Goal: Use online tool/utility: Utilize a website feature to perform a specific function

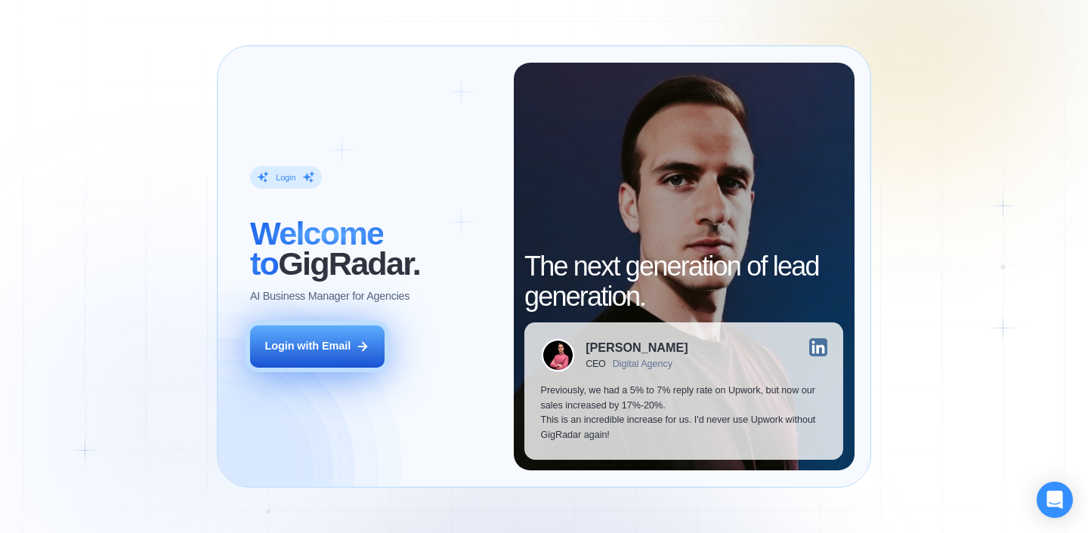
click at [342, 348] on div "Login with Email" at bounding box center [307, 346] width 86 height 15
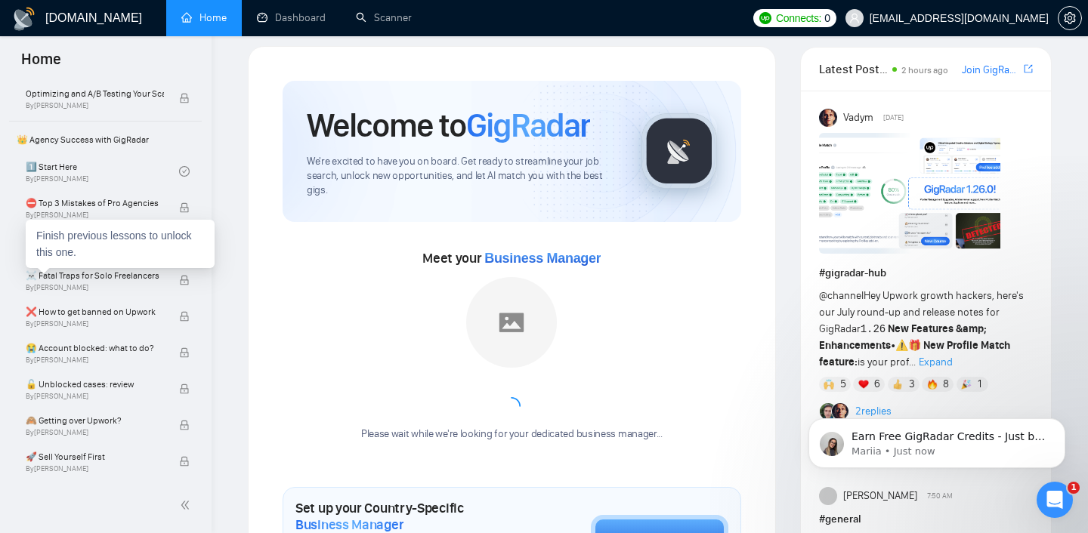
scroll to position [249, 0]
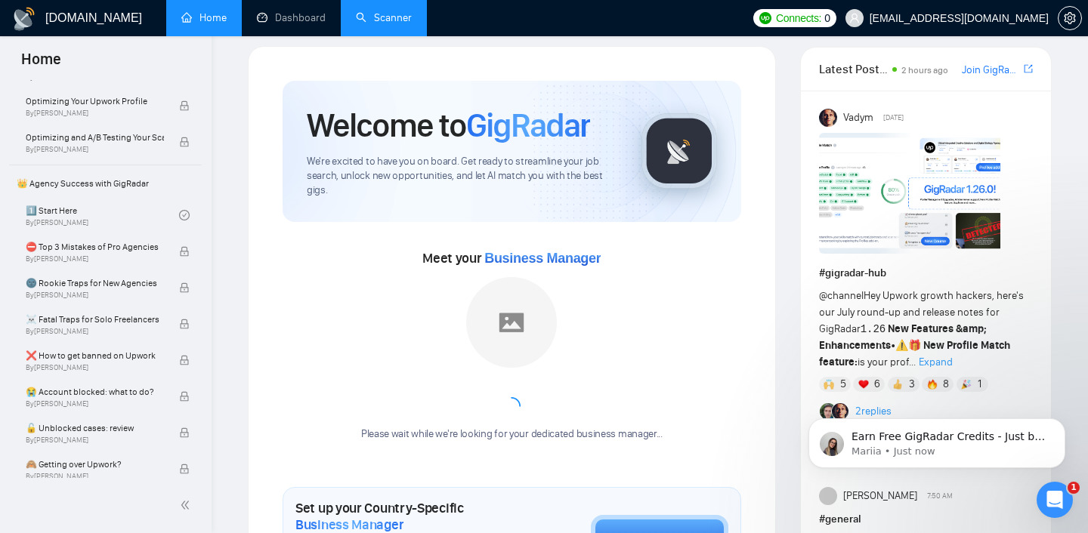
click at [375, 16] on link "Scanner" at bounding box center [384, 17] width 56 height 13
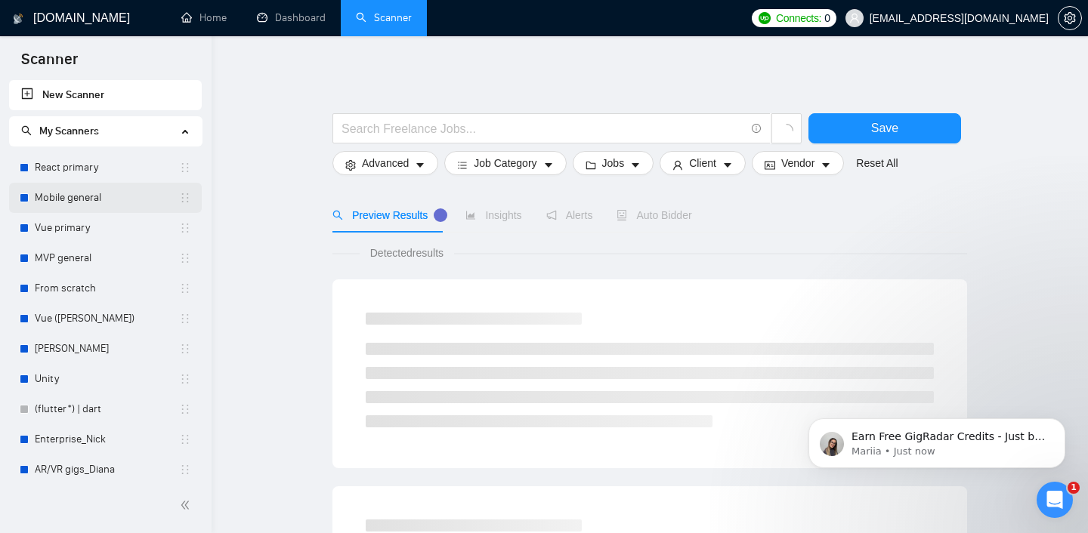
click at [72, 203] on link "Mobile general" at bounding box center [107, 198] width 144 height 30
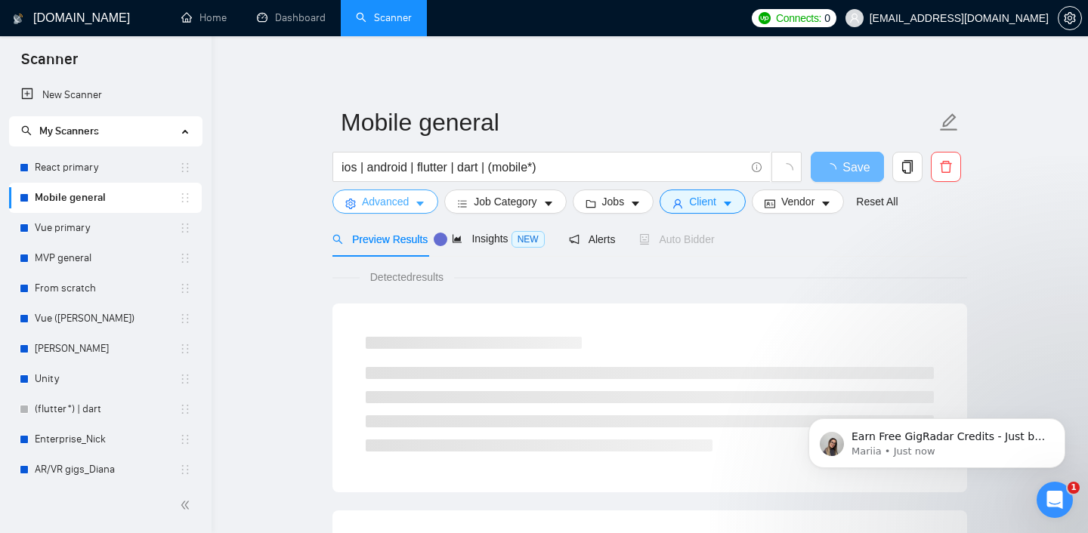
click at [418, 208] on icon "caret-down" at bounding box center [420, 204] width 11 height 11
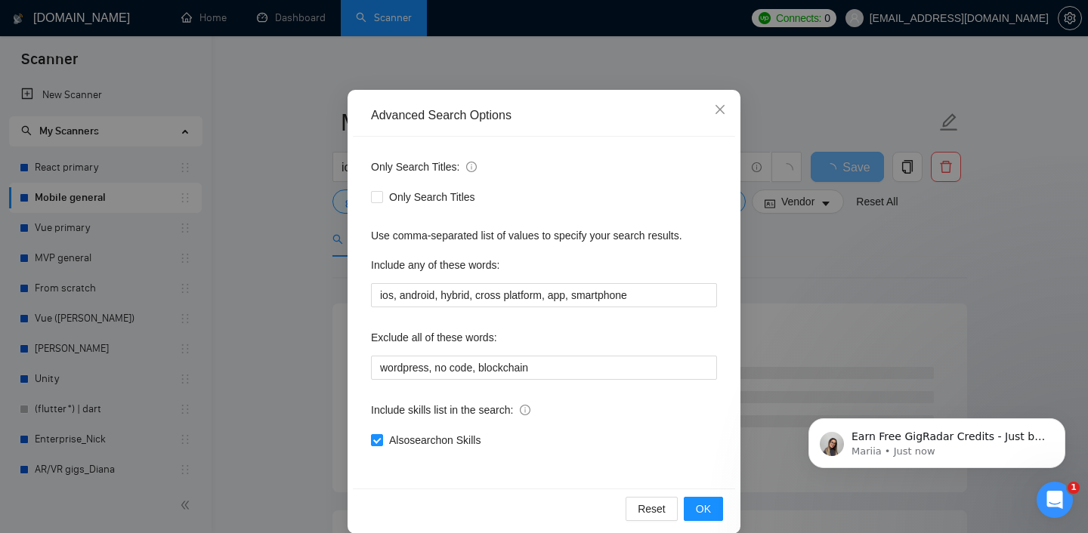
scroll to position [95, 0]
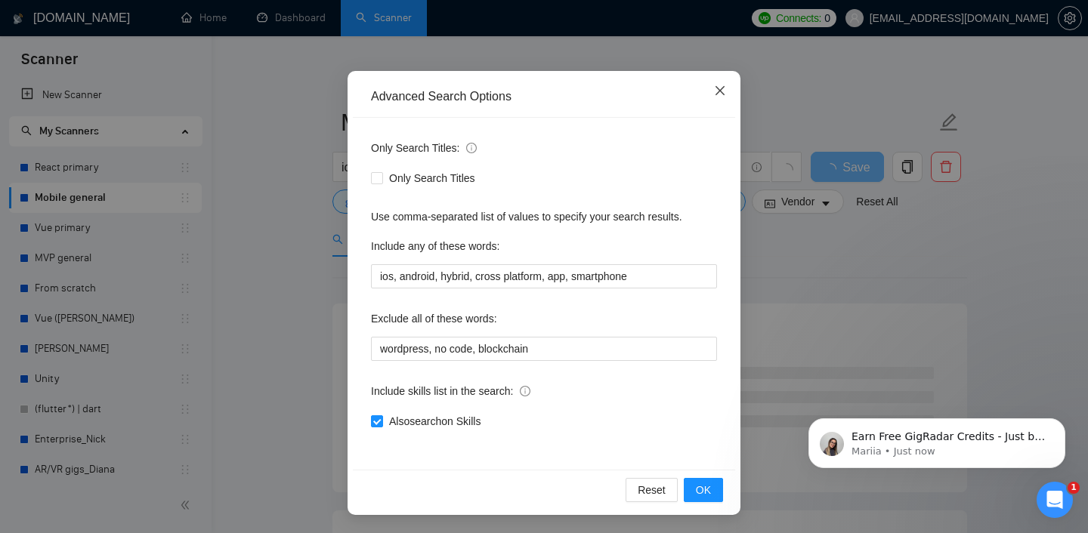
click at [717, 94] on icon "close" at bounding box center [719, 90] width 9 height 9
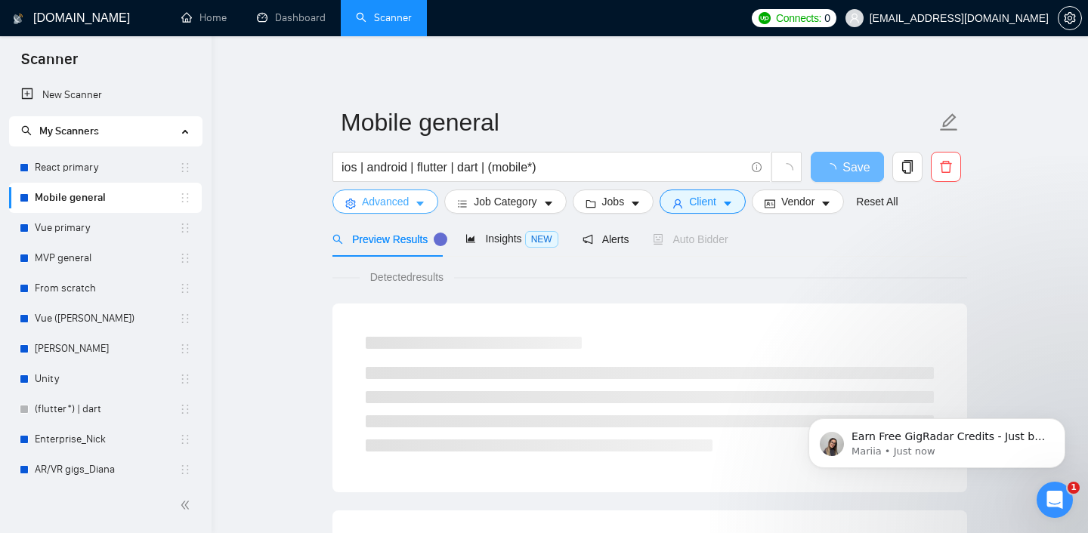
scroll to position [33, 0]
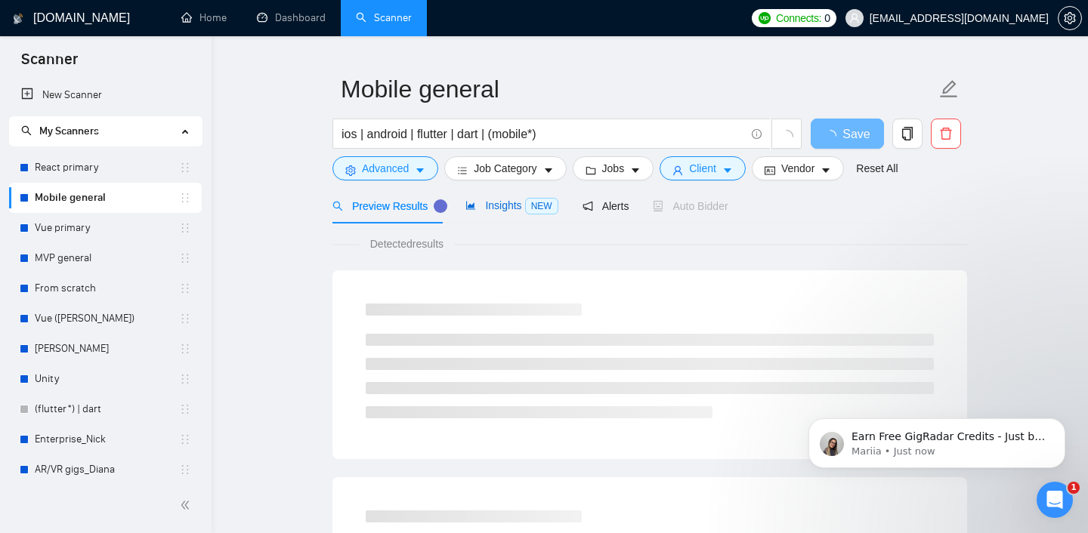
click at [499, 207] on span "Insights NEW" at bounding box center [511, 205] width 92 height 12
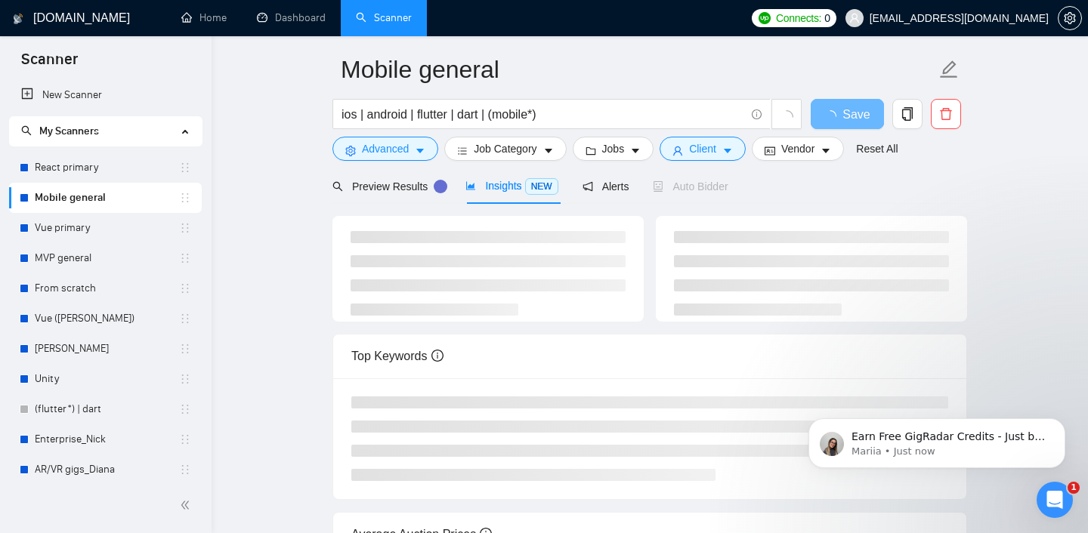
scroll to position [48, 0]
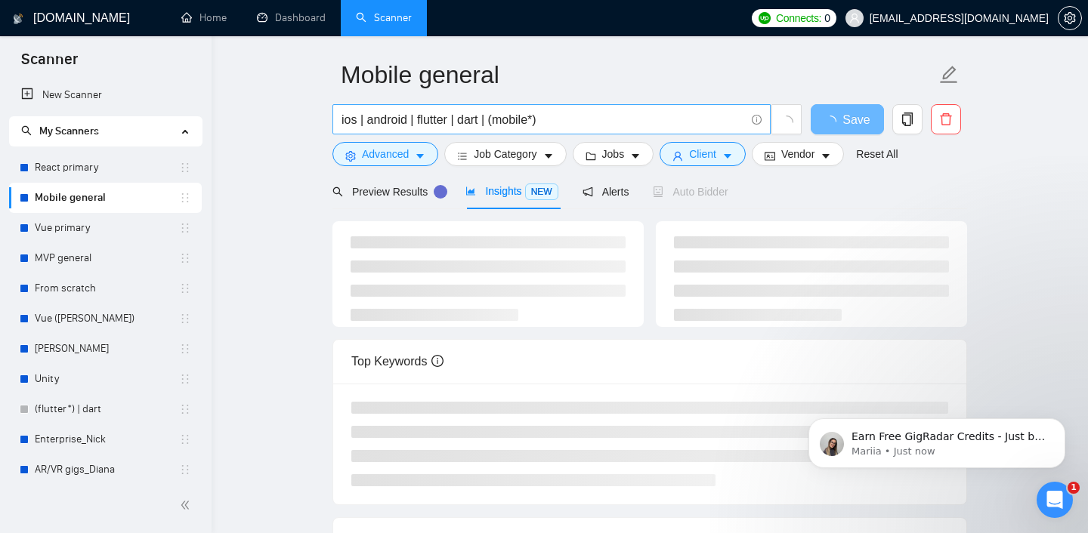
click at [582, 121] on input "ios | android | flutter | dart | (mobile*)" at bounding box center [542, 119] width 403 height 19
drag, startPoint x: 496, startPoint y: 122, endPoint x: 261, endPoint y: 121, distance: 235.7
click at [261, 121] on main "Mobile general ios | android | flutter | dart | (mobile*) Save Advanced Job Cat…" at bounding box center [650, 348] width 828 height 670
click at [570, 105] on span "ios | android | flutter | dart | (mobile*)" at bounding box center [551, 119] width 438 height 30
click at [571, 116] on input "ios | android | flutter | dart | (mobile*)" at bounding box center [542, 119] width 403 height 19
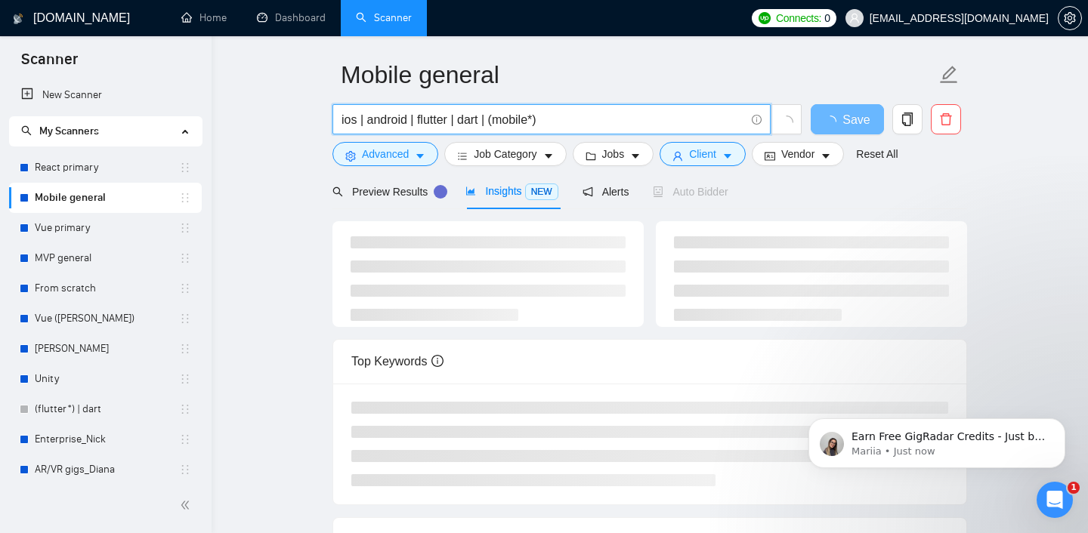
click at [564, 120] on input "ios | android | flutter | dart | (mobile*)" at bounding box center [542, 119] width 403 height 19
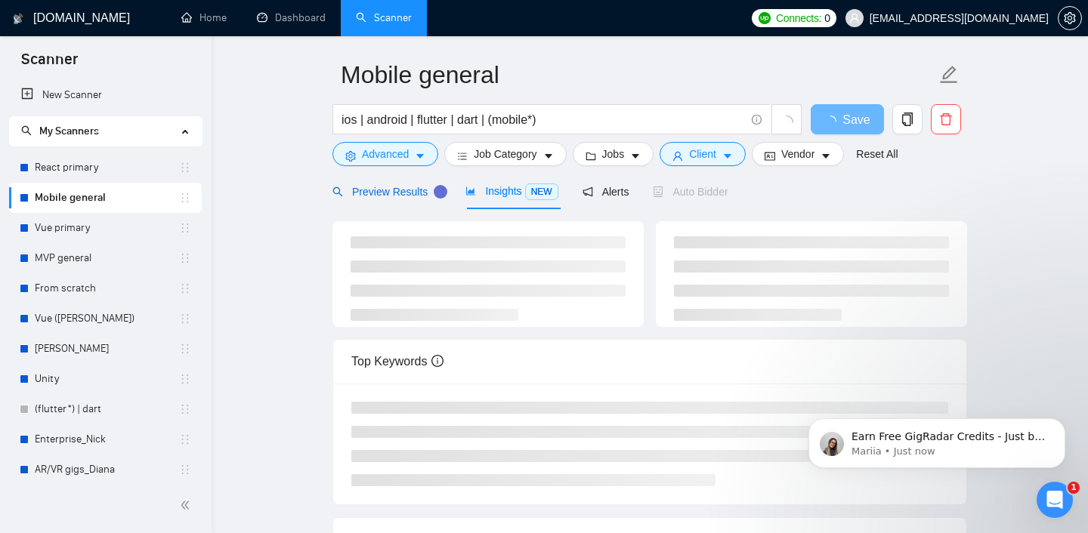
click at [404, 197] on span "Preview Results" at bounding box center [386, 192] width 109 height 12
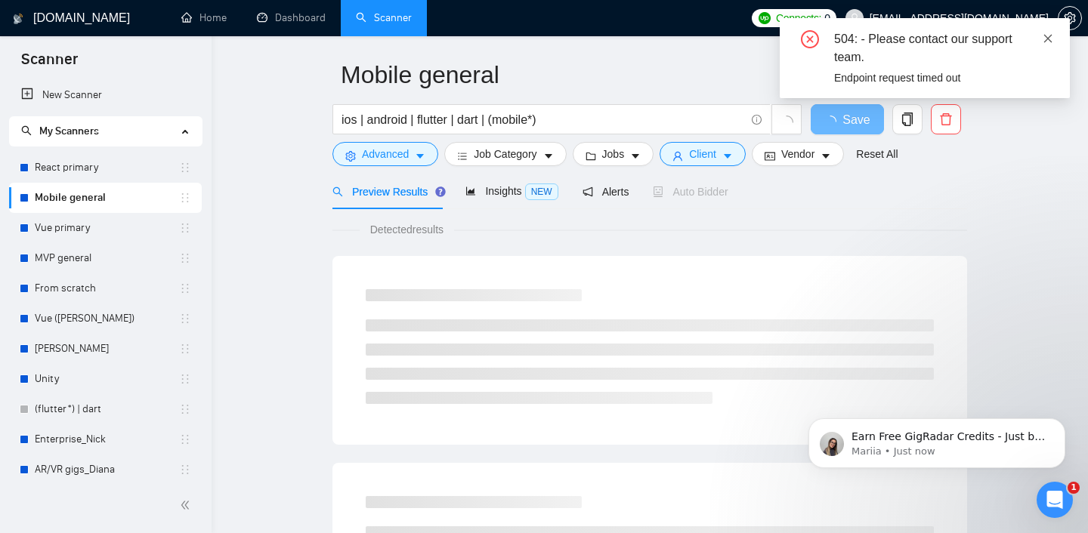
click at [1042, 42] on icon "close" at bounding box center [1047, 38] width 11 height 11
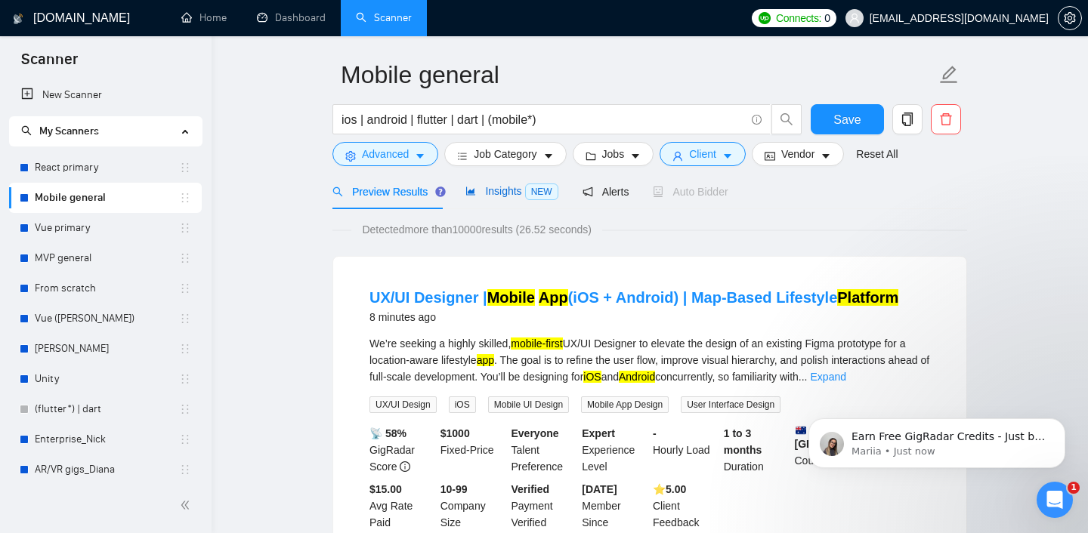
click at [490, 184] on div "Insights NEW" at bounding box center [511, 191] width 92 height 17
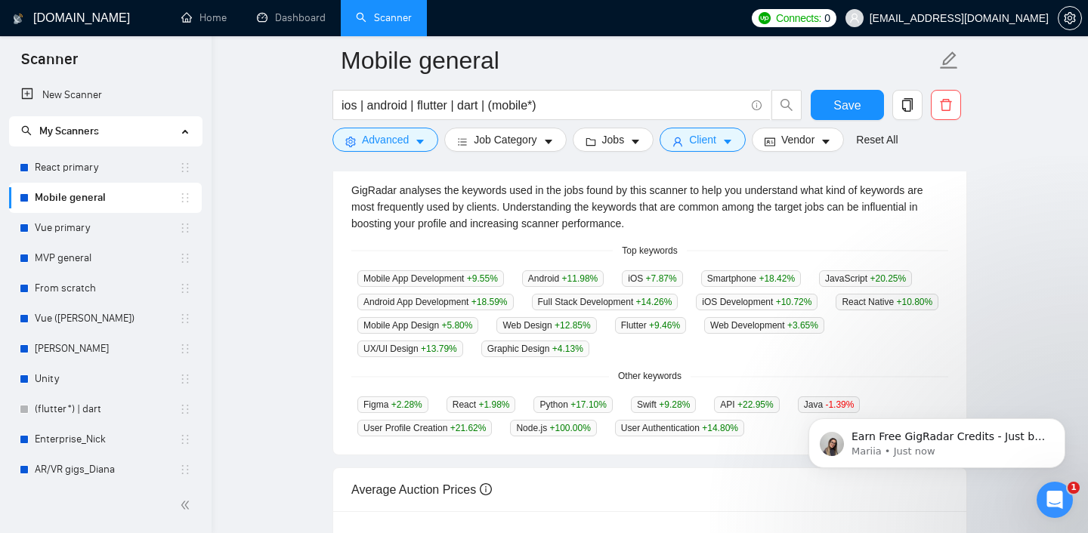
scroll to position [322, 0]
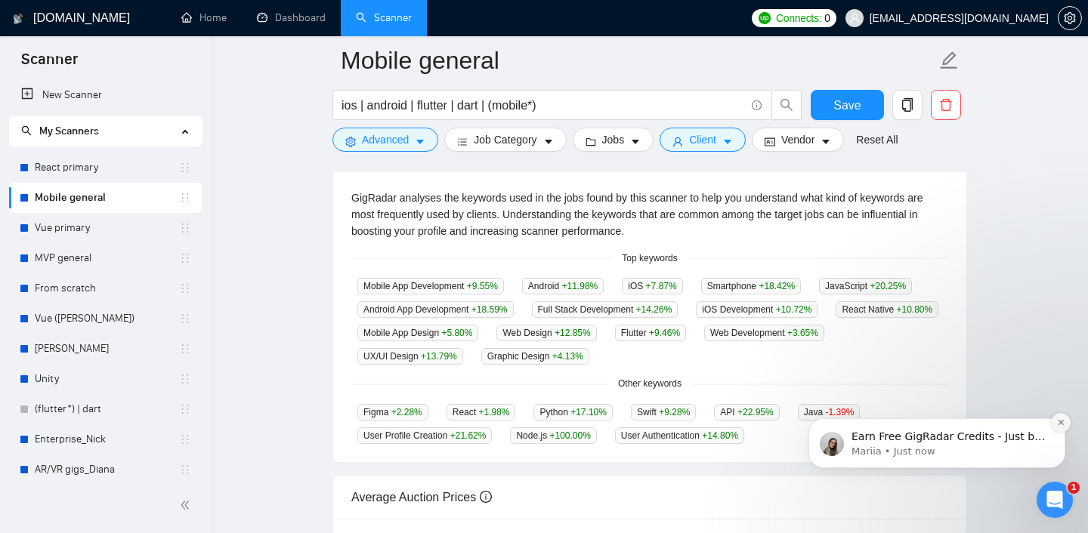
click at [1061, 422] on icon "Dismiss notification" at bounding box center [1060, 422] width 5 height 5
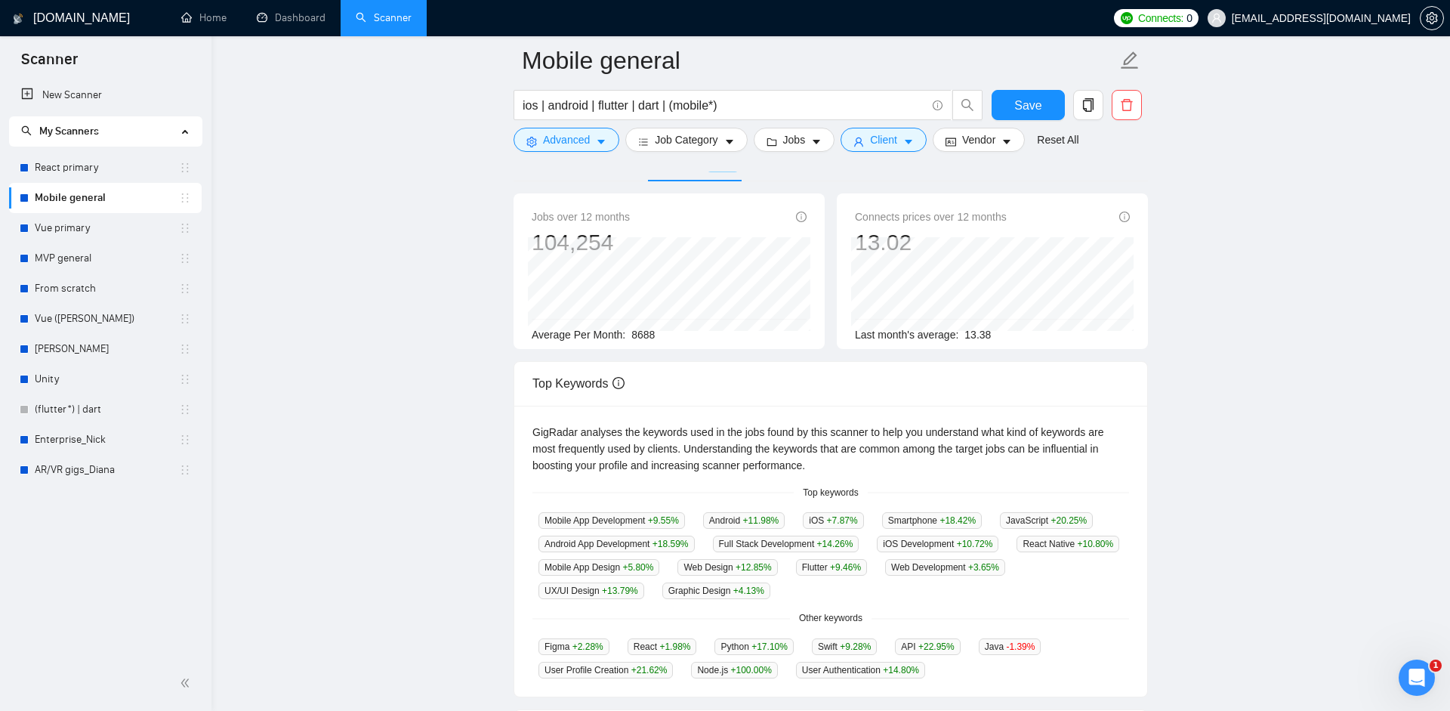
scroll to position [89, 0]
drag, startPoint x: 677, startPoint y: 104, endPoint x: 513, endPoint y: 103, distance: 163.9
click at [514, 103] on span "ios | android | flutter | dart | (mobile*)" at bounding box center [733, 105] width 438 height 30
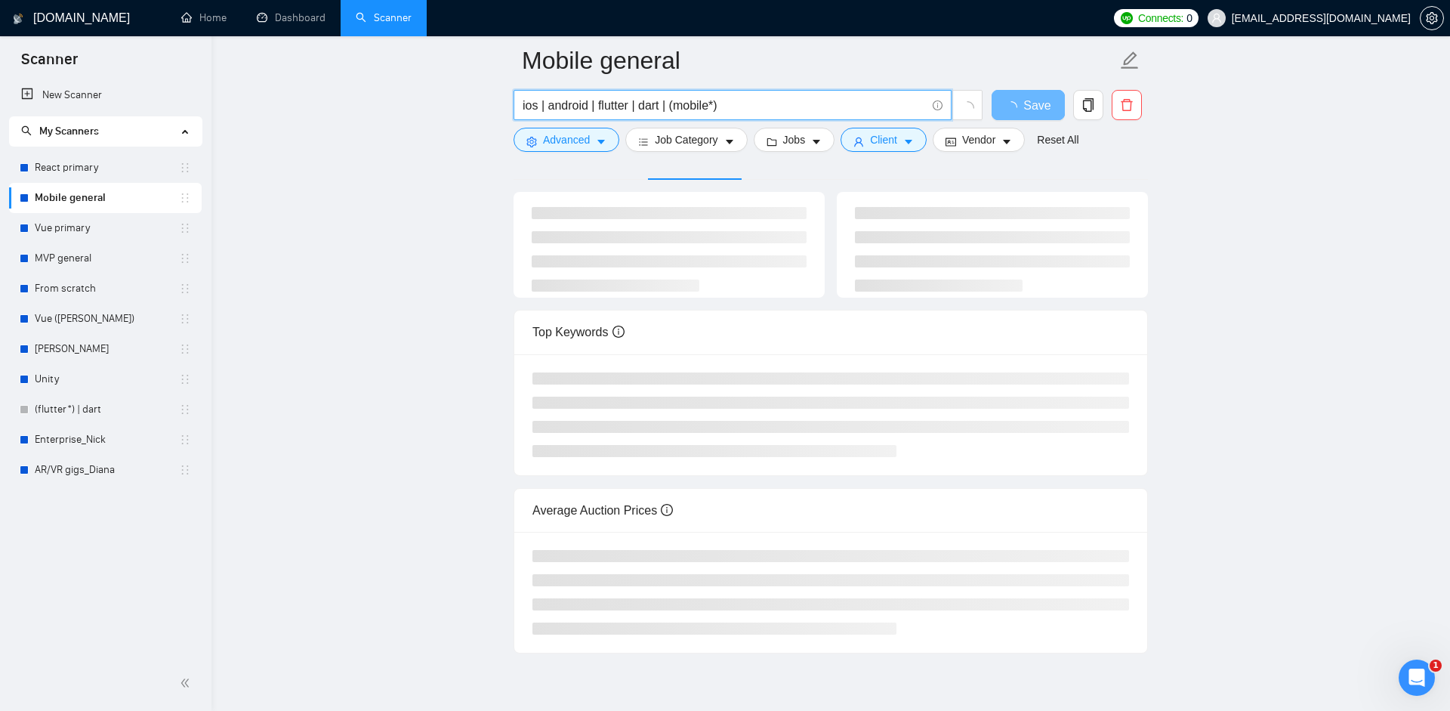
click at [740, 102] on input "ios | android | flutter | dart | (mobile*)" at bounding box center [724, 105] width 403 height 19
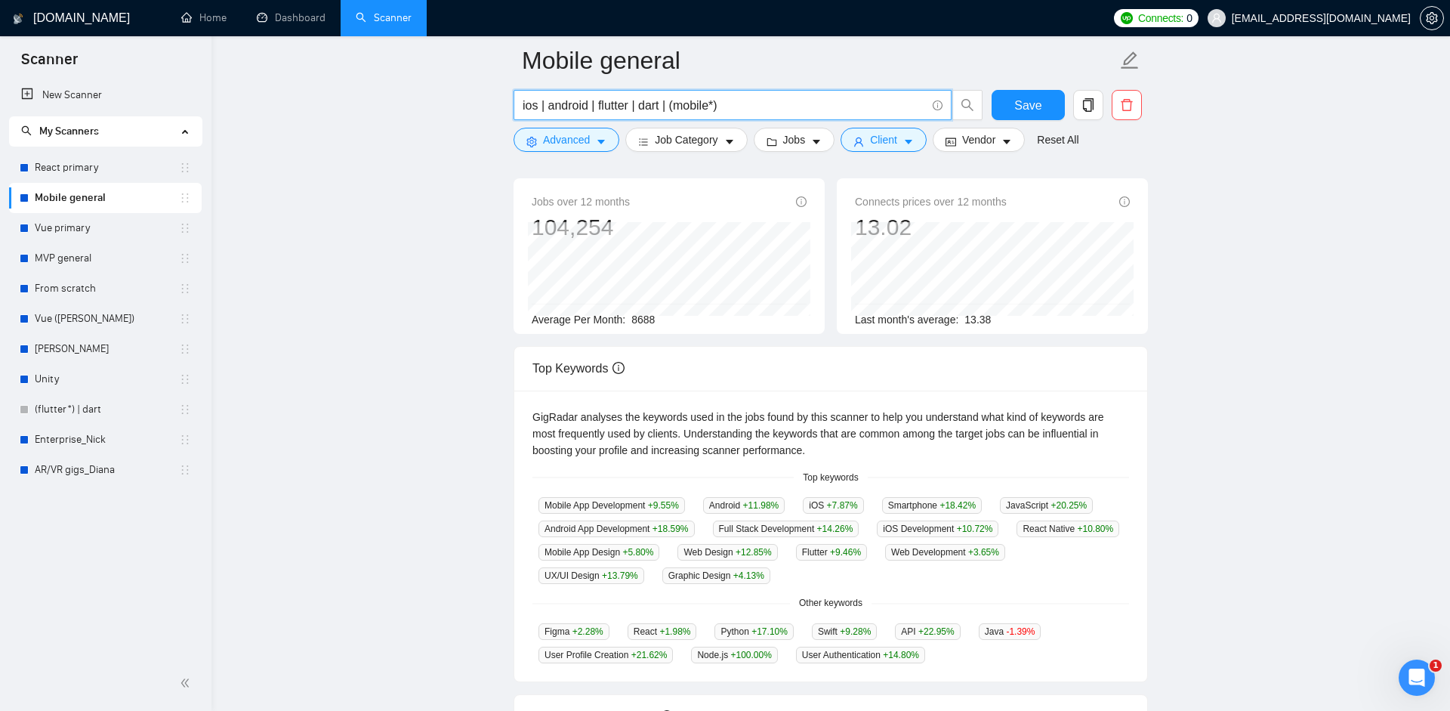
scroll to position [98, 0]
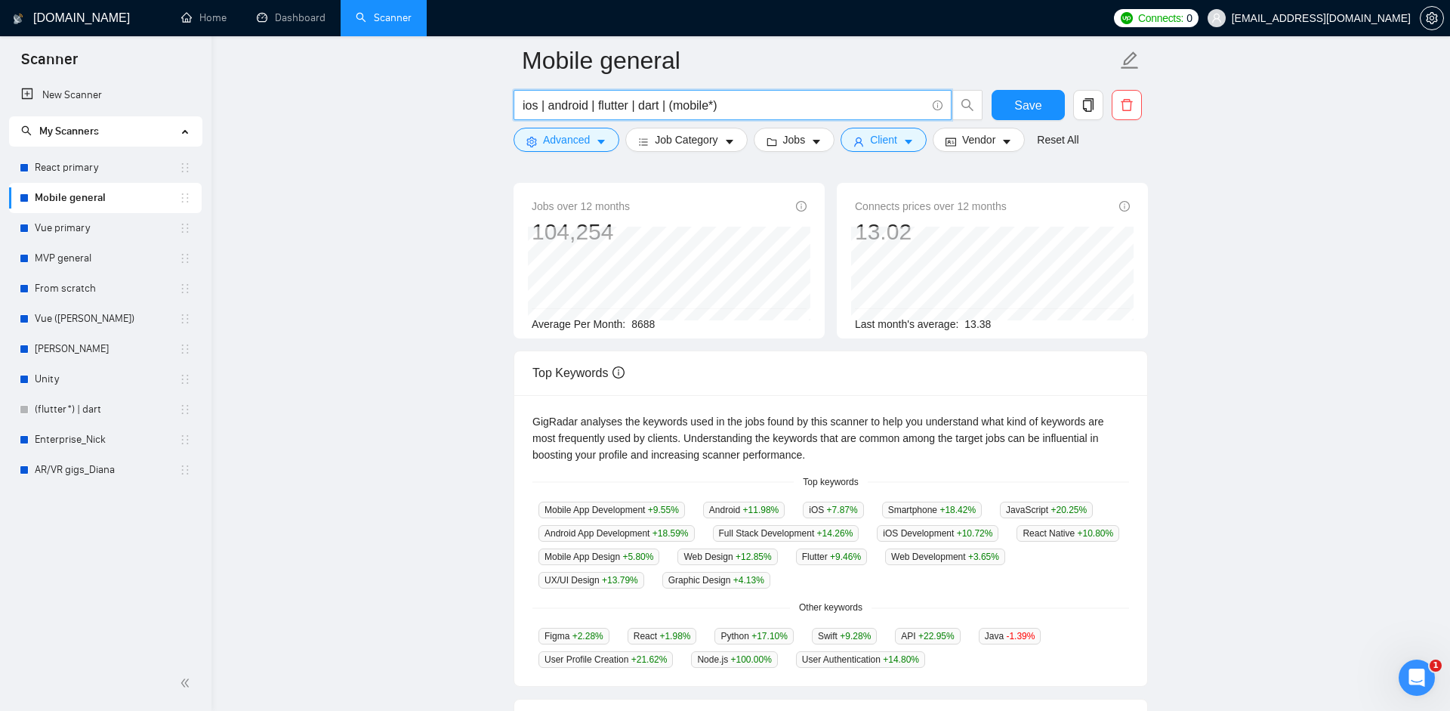
type input "ios | android | flutter | dart | (mobile*)"
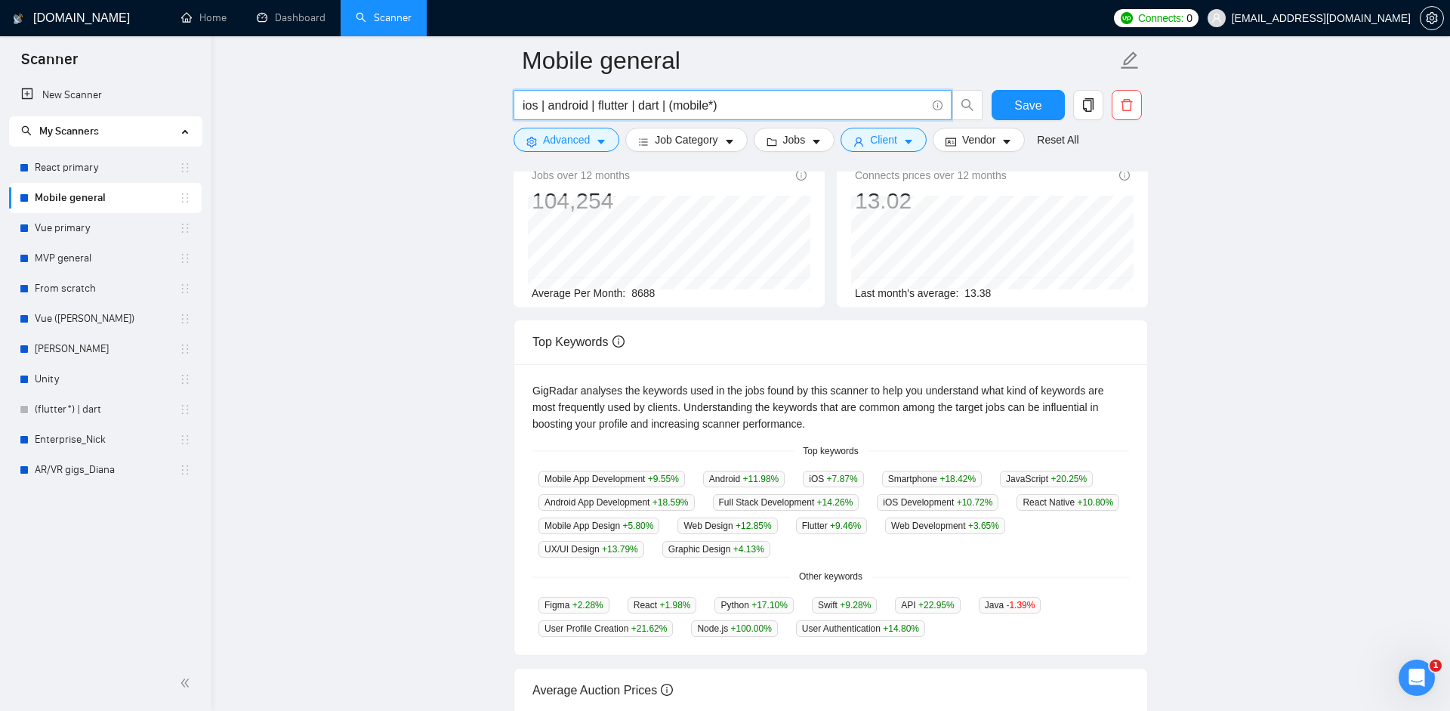
scroll to position [141, 0]
